Goal: Navigation & Orientation: Find specific page/section

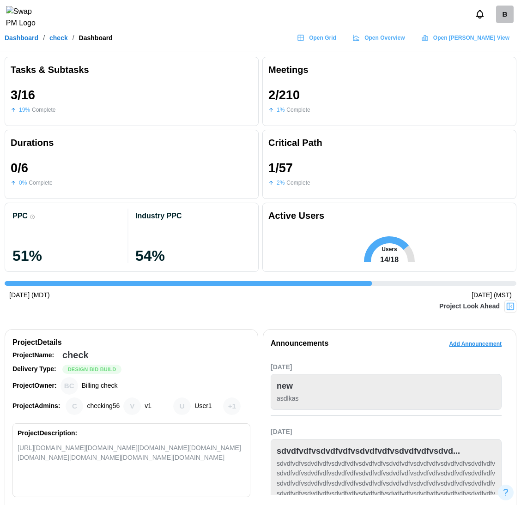
scroll to position [0, 1182]
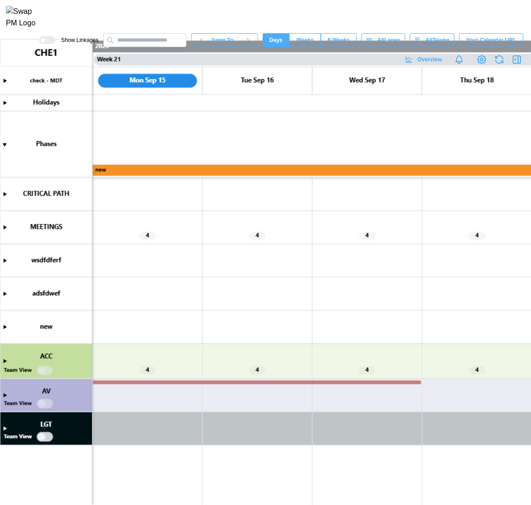
scroll to position [0, 10973]
click at [442, 53] on span "Overview" at bounding box center [429, 59] width 24 height 13
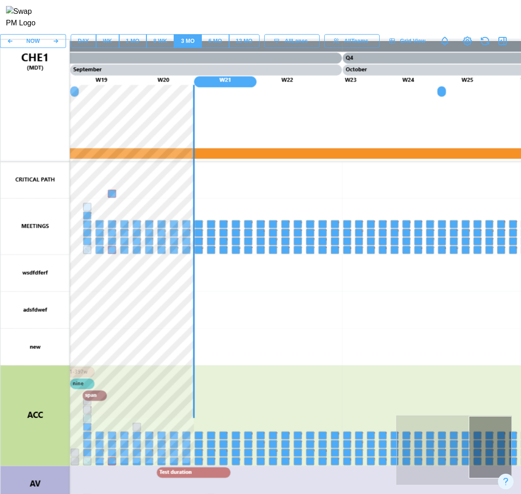
click at [87, 46] on div "DAY" at bounding box center [83, 41] width 11 height 9
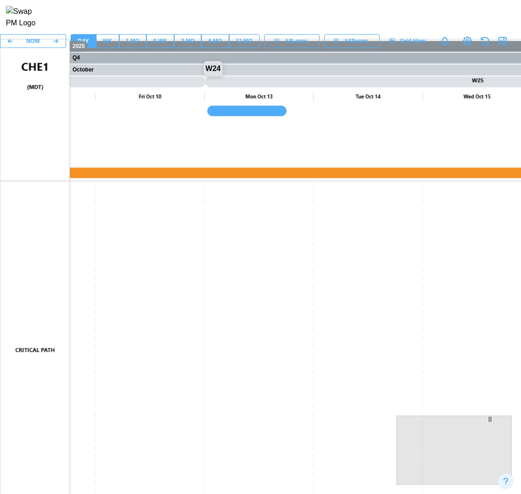
click at [201, 80] on canvas at bounding box center [443, 271] width 886 height 462
